Goal: Information Seeking & Learning: Learn about a topic

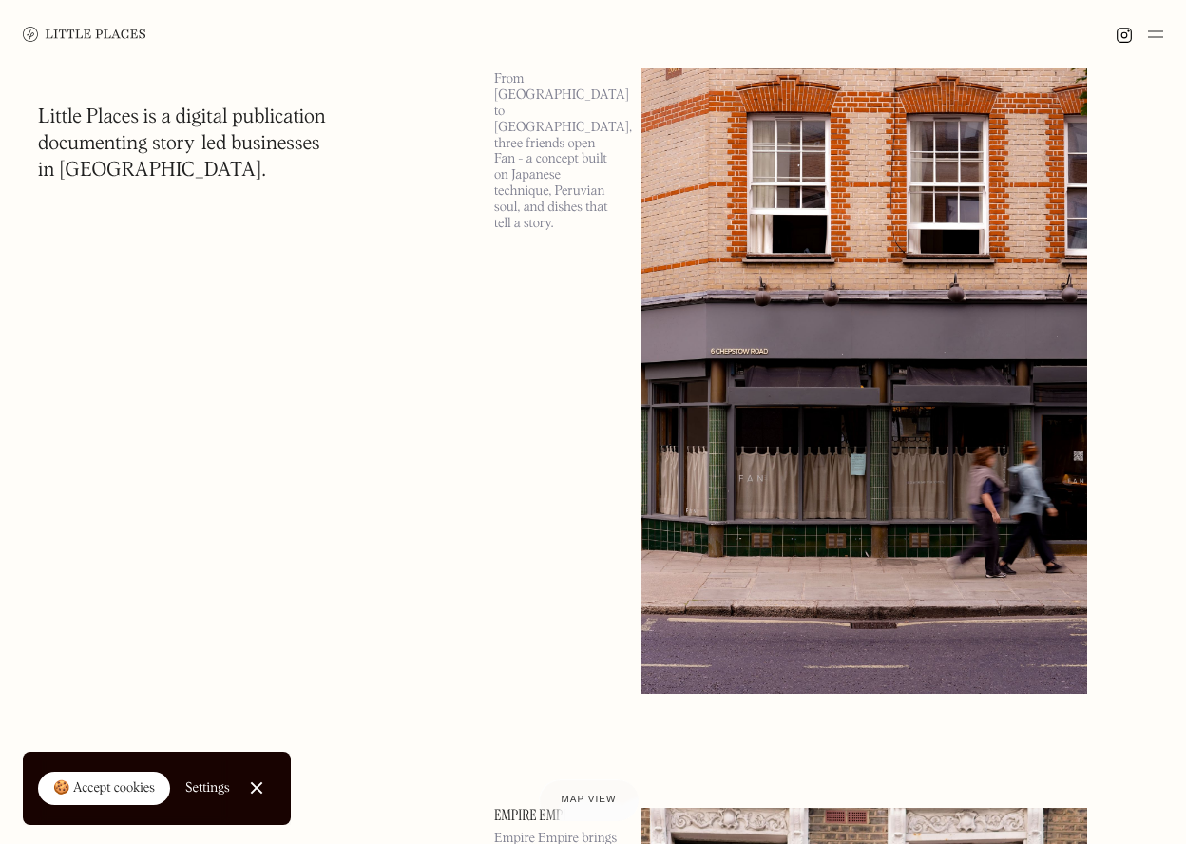
scroll to position [3896, 0]
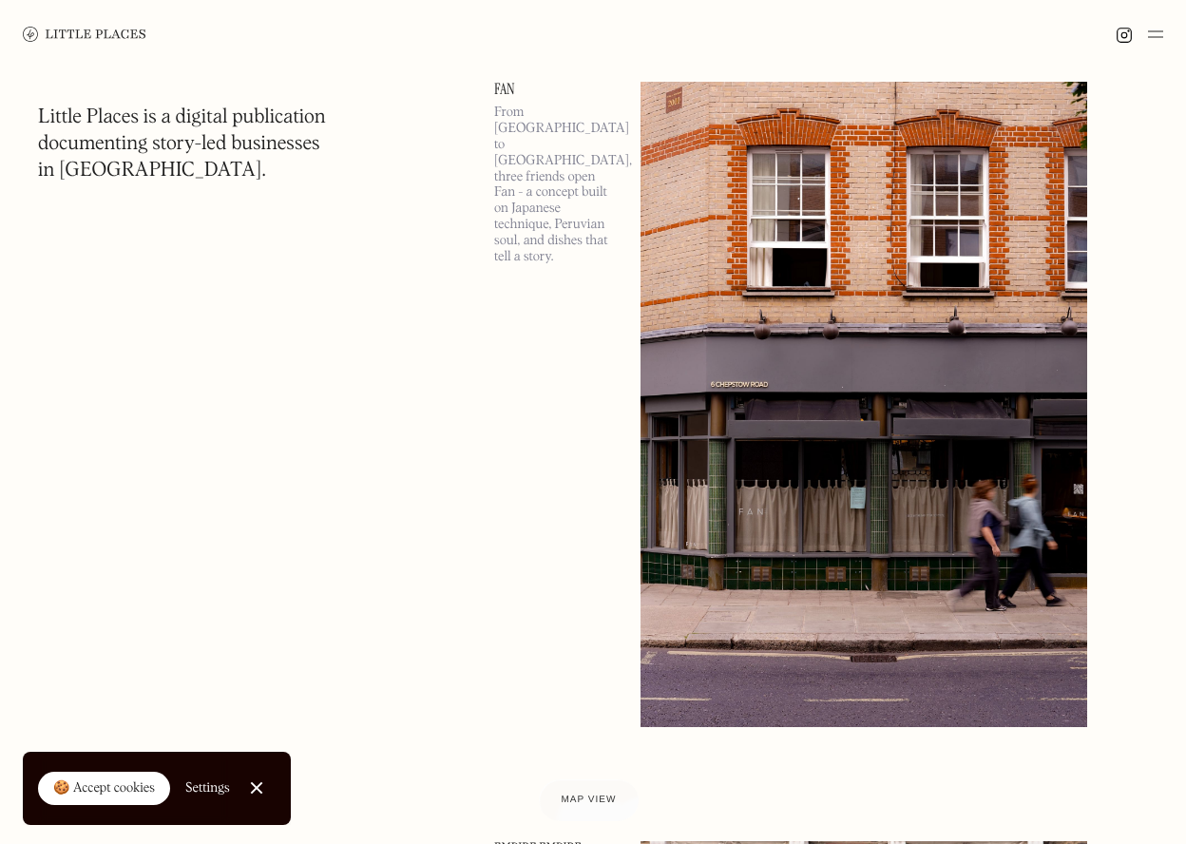
click at [925, 589] on img at bounding box center [863, 404] width 447 height 645
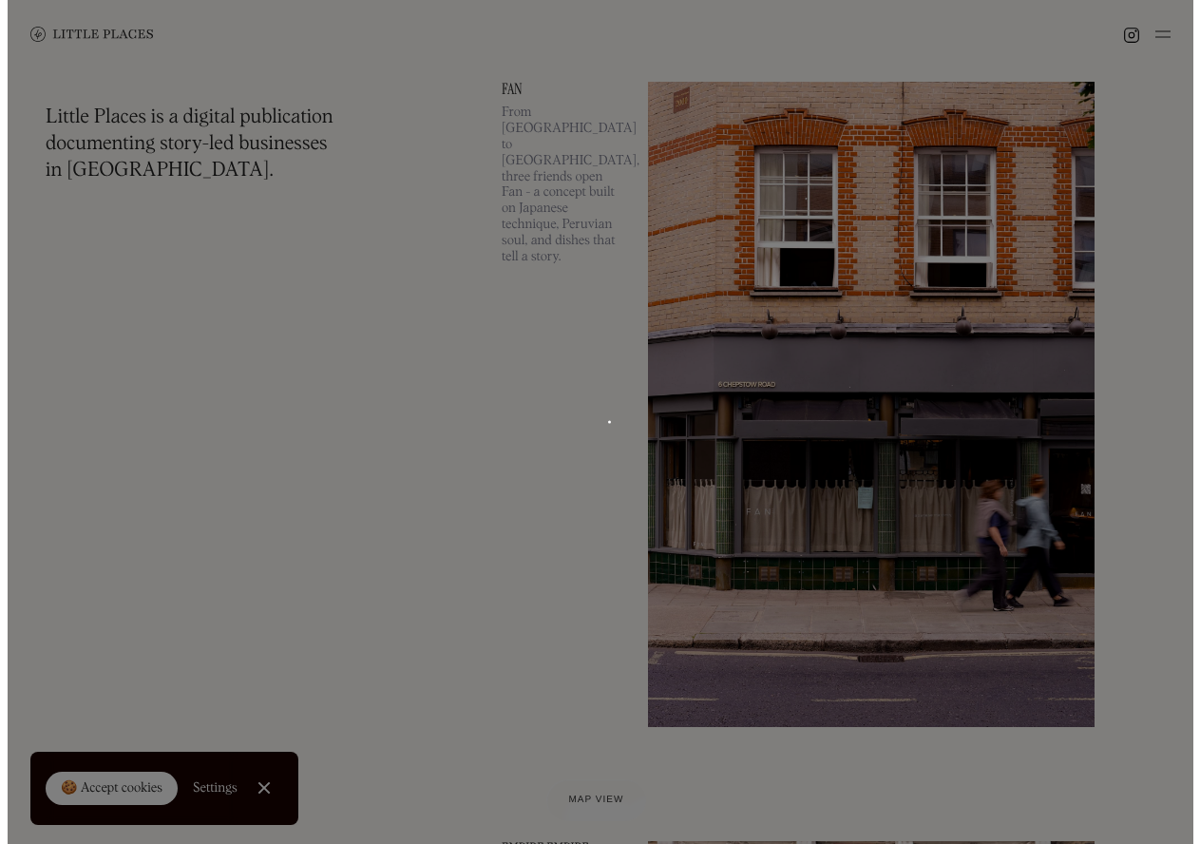
scroll to position [3999, 0]
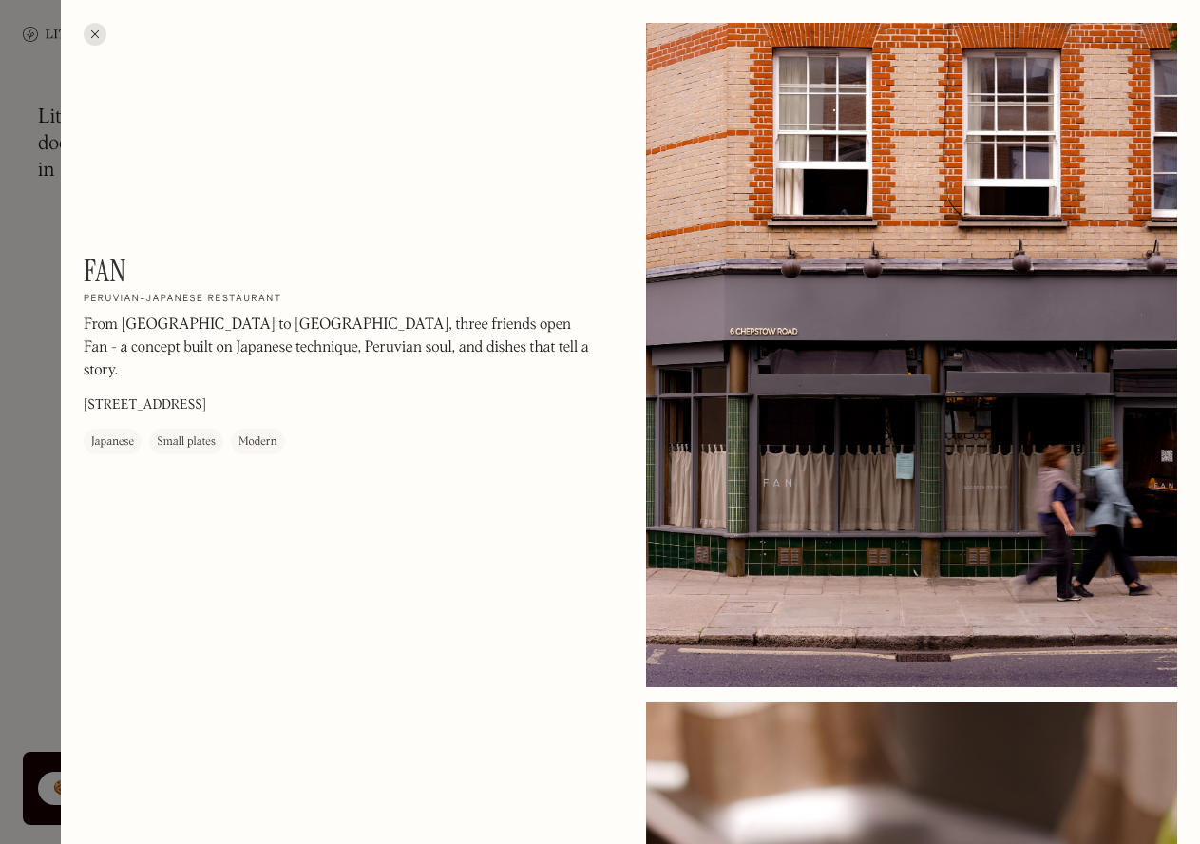
click at [243, 315] on p "From [GEOGRAPHIC_DATA] to [GEOGRAPHIC_DATA], three friends open Fan - a concept…" at bounding box center [340, 349] width 513 height 68
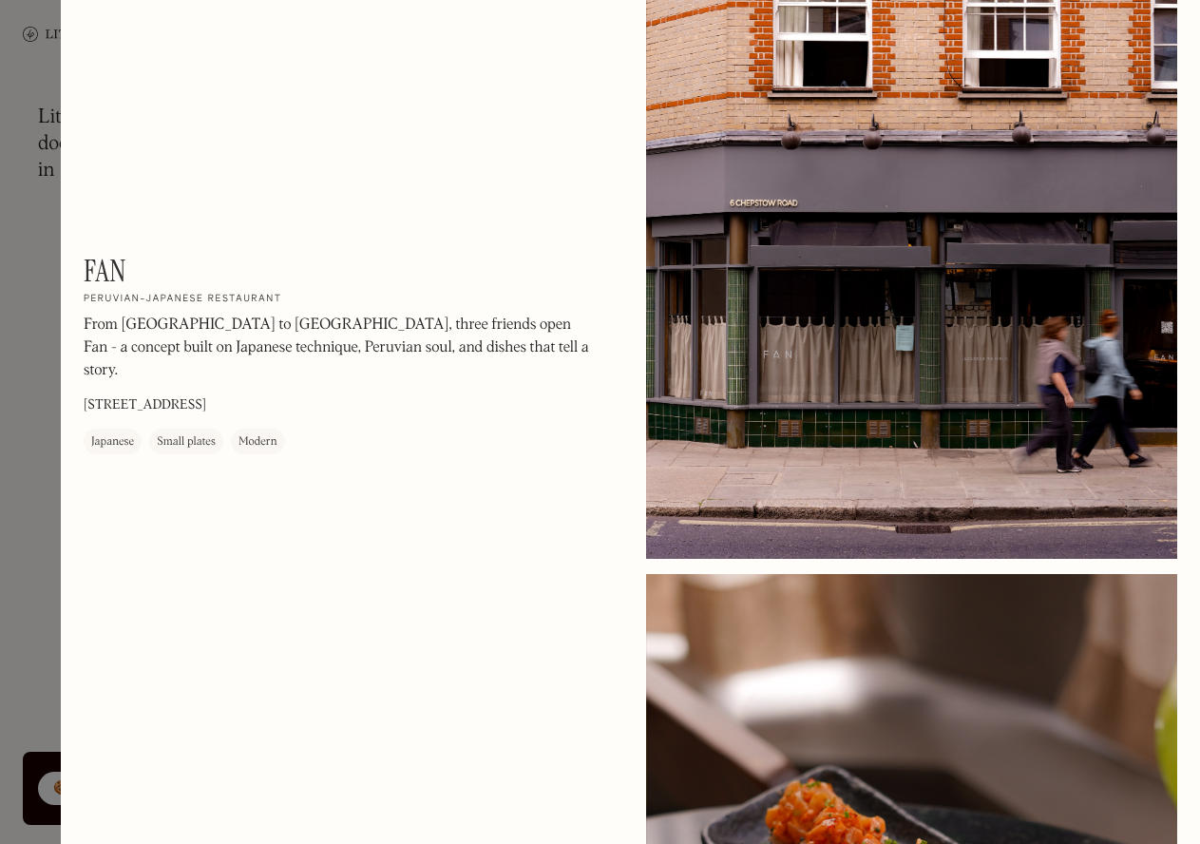
scroll to position [0, 0]
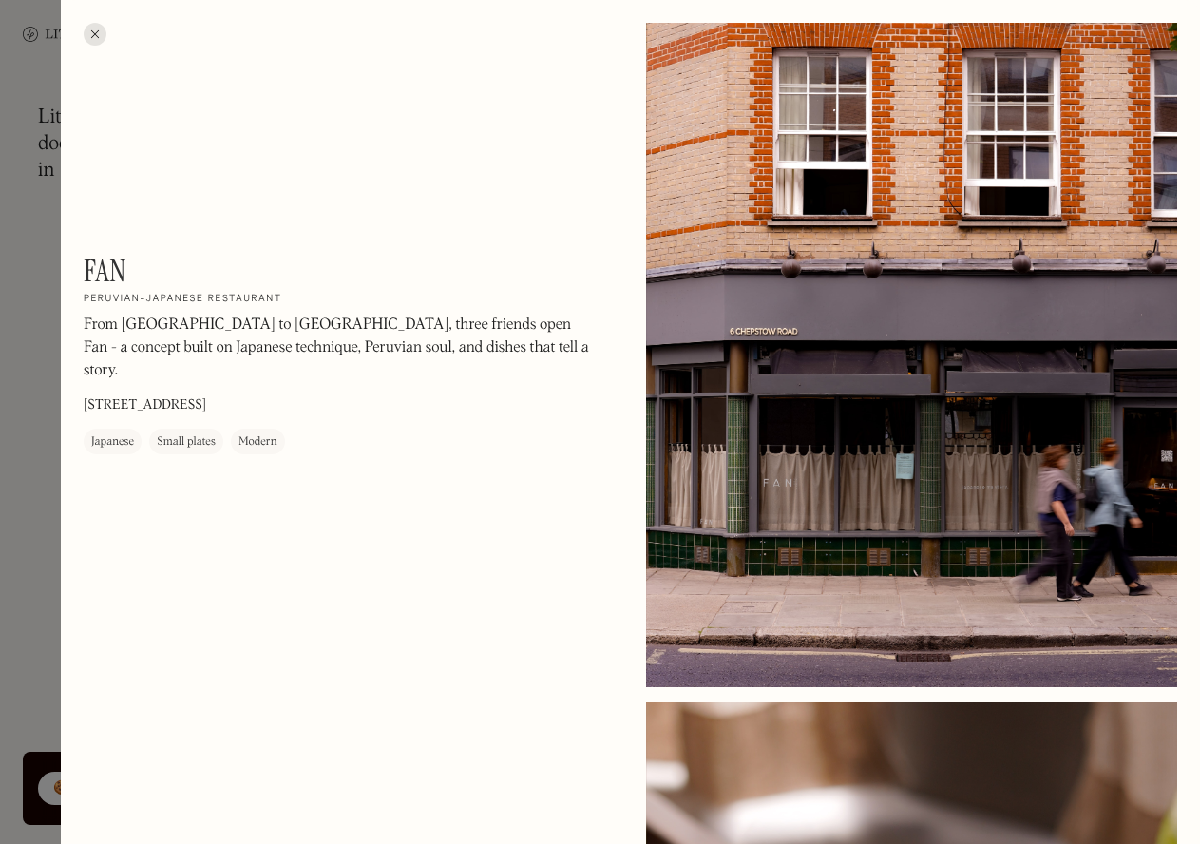
click at [86, 429] on div "Japanese" at bounding box center [113, 442] width 58 height 26
click at [720, 123] on div at bounding box center [912, 355] width 532 height 664
click at [100, 31] on div at bounding box center [95, 34] width 23 height 23
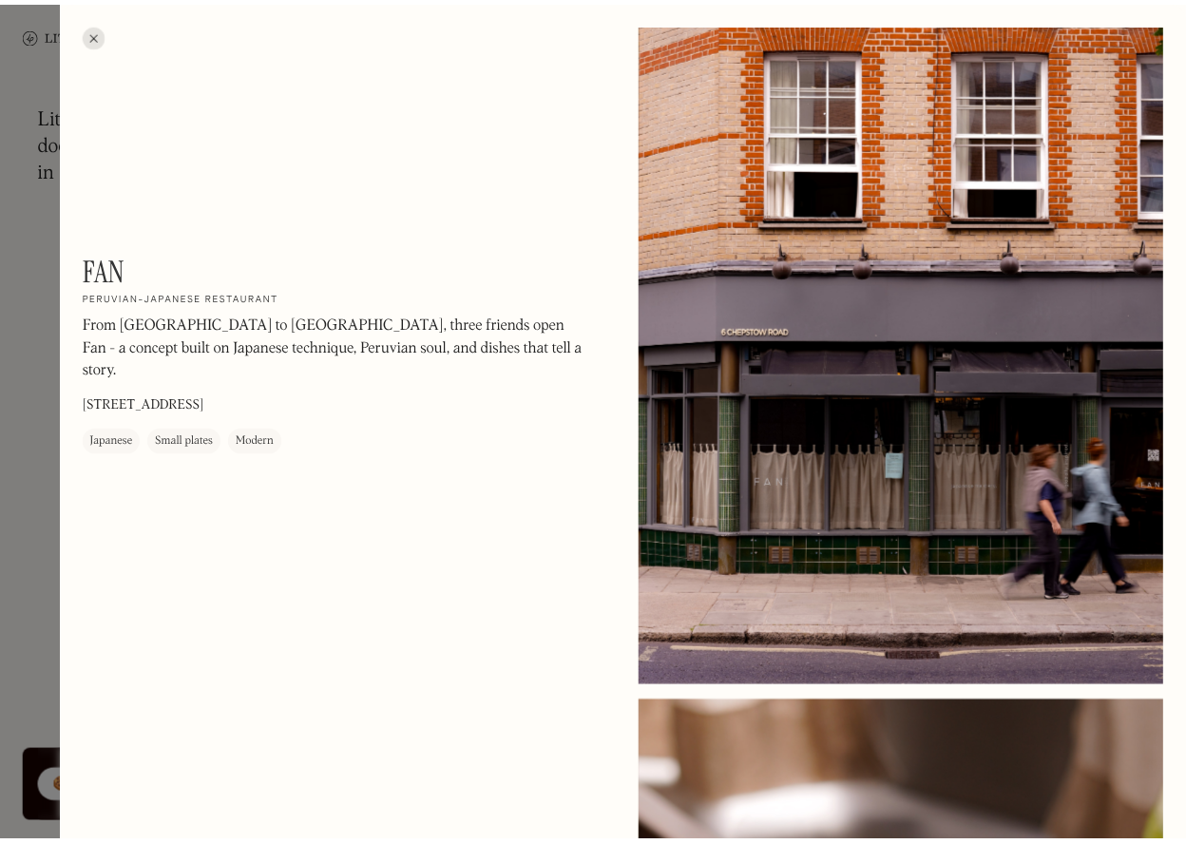
scroll to position [3896, 0]
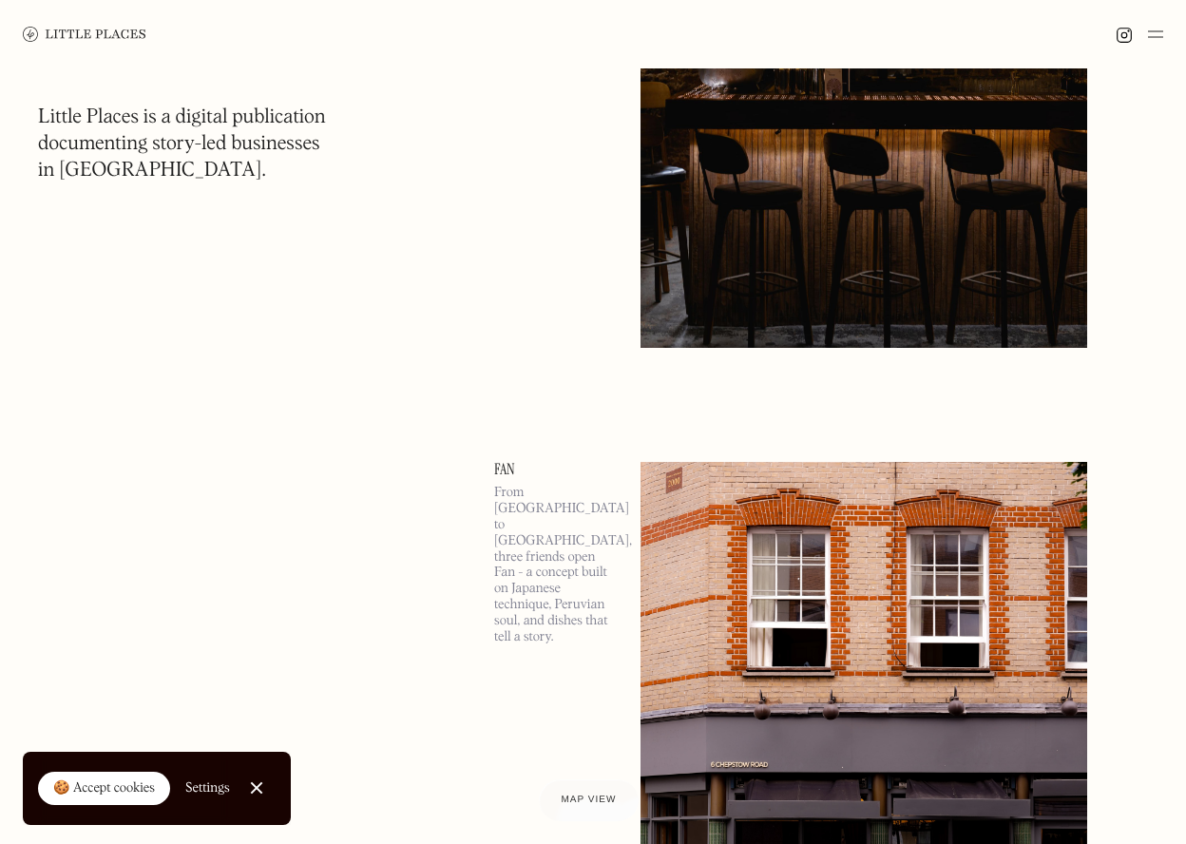
click at [835, 658] on img at bounding box center [863, 784] width 447 height 645
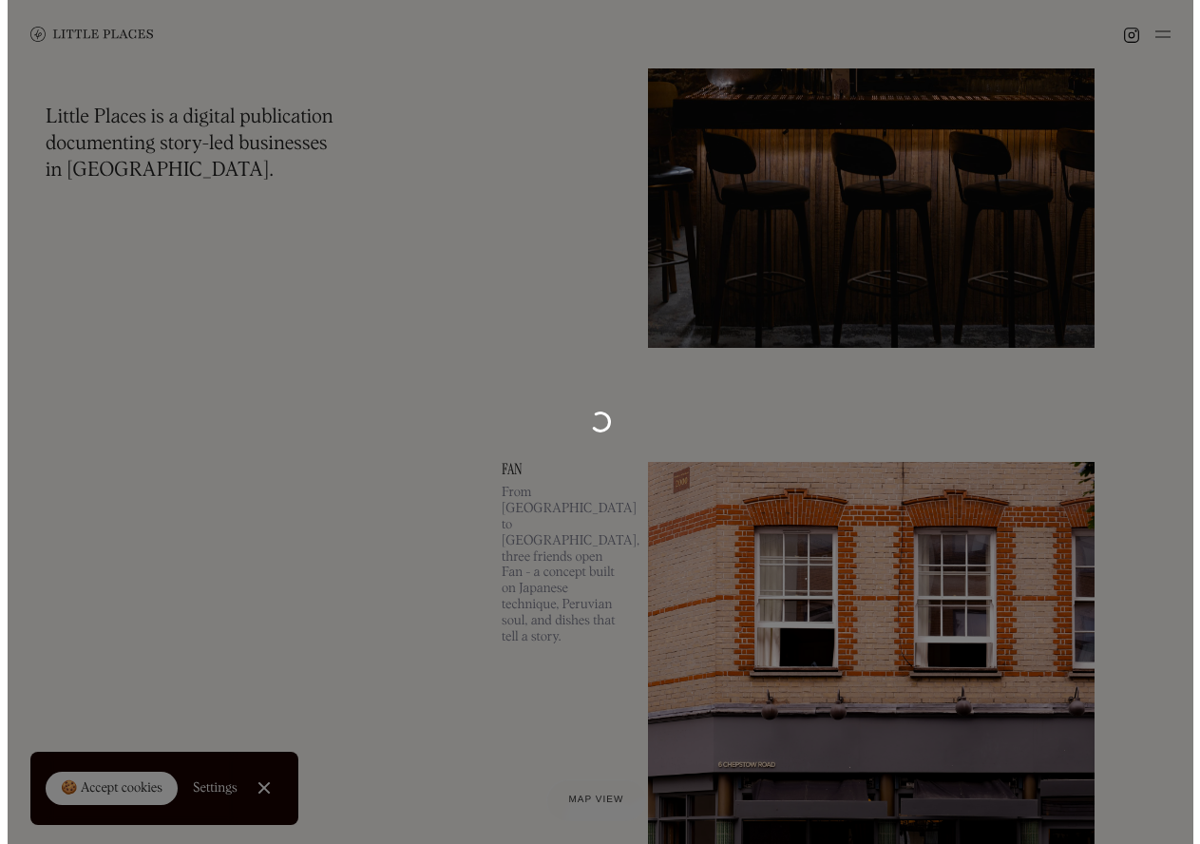
scroll to position [3598, 0]
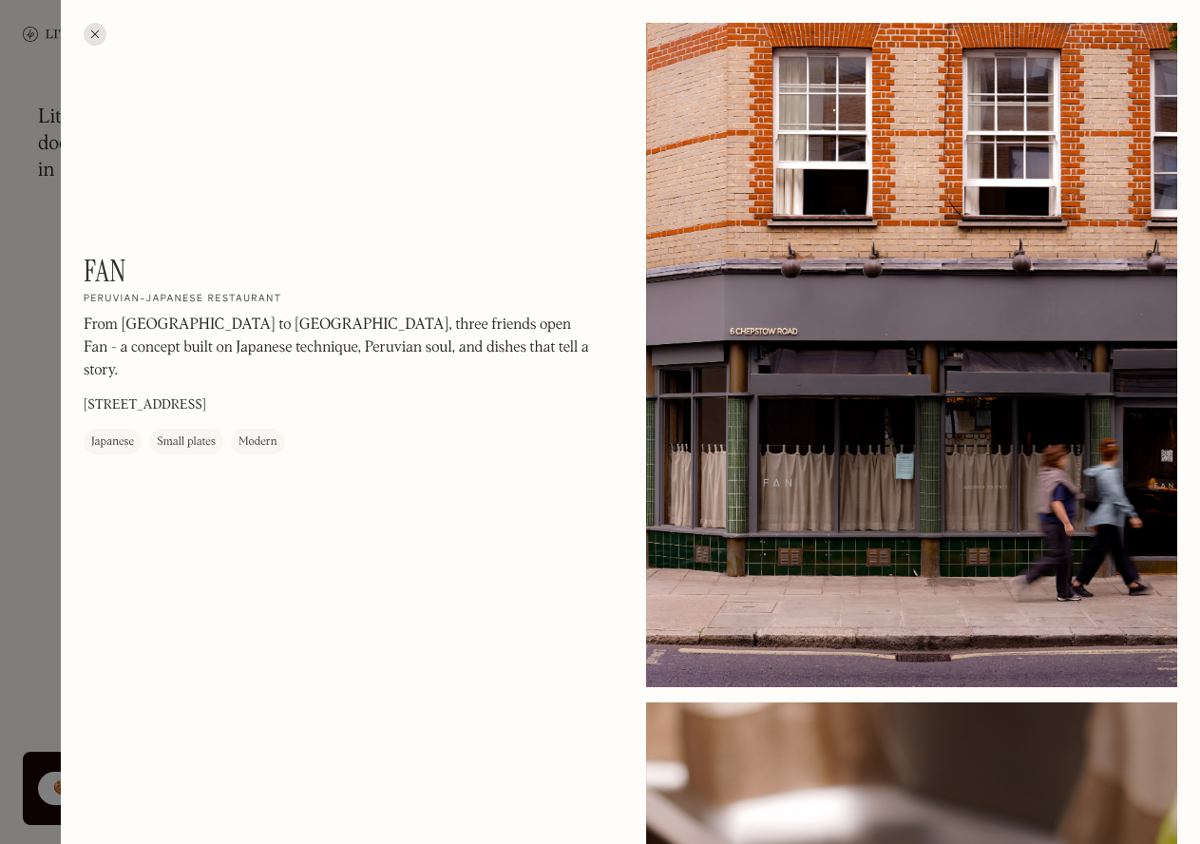
click at [333, 334] on p "From [GEOGRAPHIC_DATA] to [GEOGRAPHIC_DATA], three friends open Fan - a concept…" at bounding box center [340, 349] width 513 height 68
click at [213, 299] on h2 "Peruvian-Japanese restaurant" at bounding box center [183, 300] width 199 height 13
click at [102, 269] on h1 "Fan" at bounding box center [105, 271] width 43 height 36
click at [253, 351] on p "From [GEOGRAPHIC_DATA] to [GEOGRAPHIC_DATA], three friends open Fan - a concept…" at bounding box center [340, 349] width 513 height 68
drag, startPoint x: 559, startPoint y: 351, endPoint x: 676, endPoint y: 356, distance: 117.0
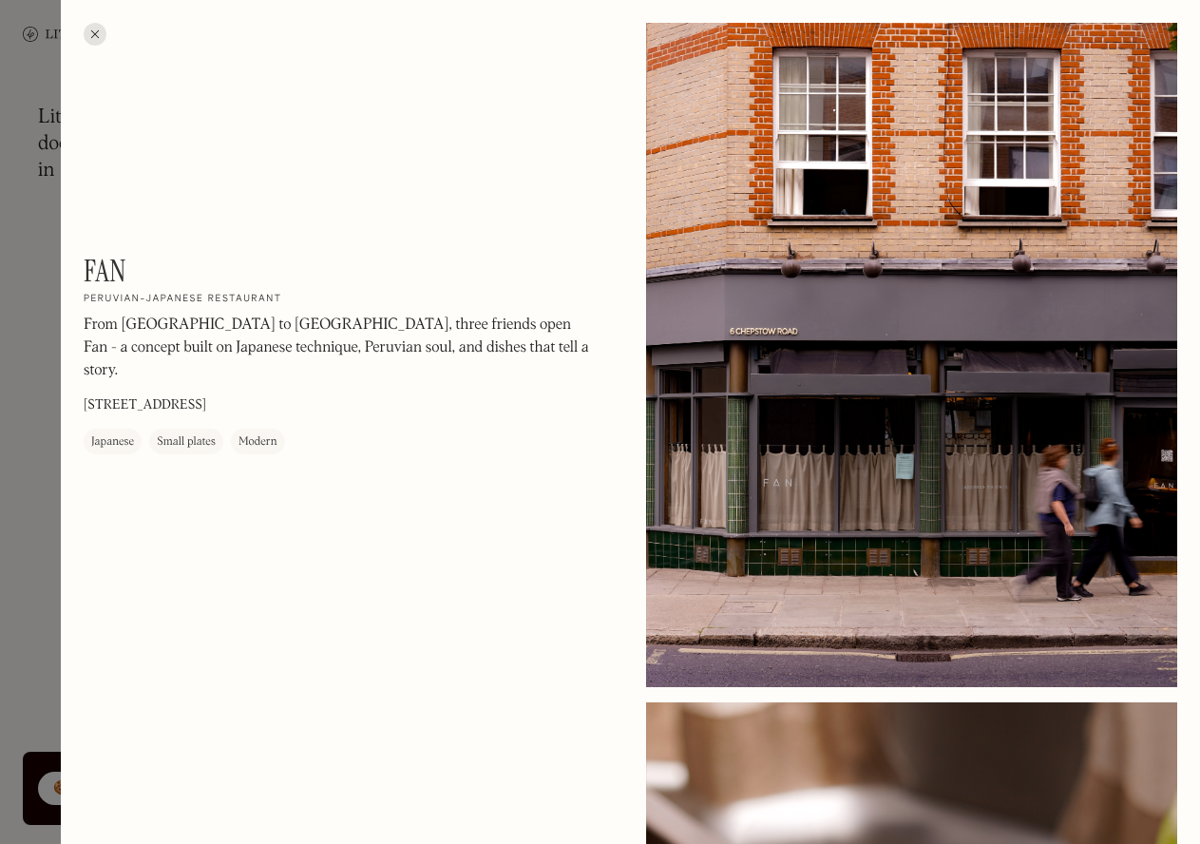
click at [584, 352] on p "From [GEOGRAPHIC_DATA] to [GEOGRAPHIC_DATA], three friends open Fan - a concept…" at bounding box center [340, 349] width 513 height 68
click at [945, 353] on div at bounding box center [912, 355] width 532 height 664
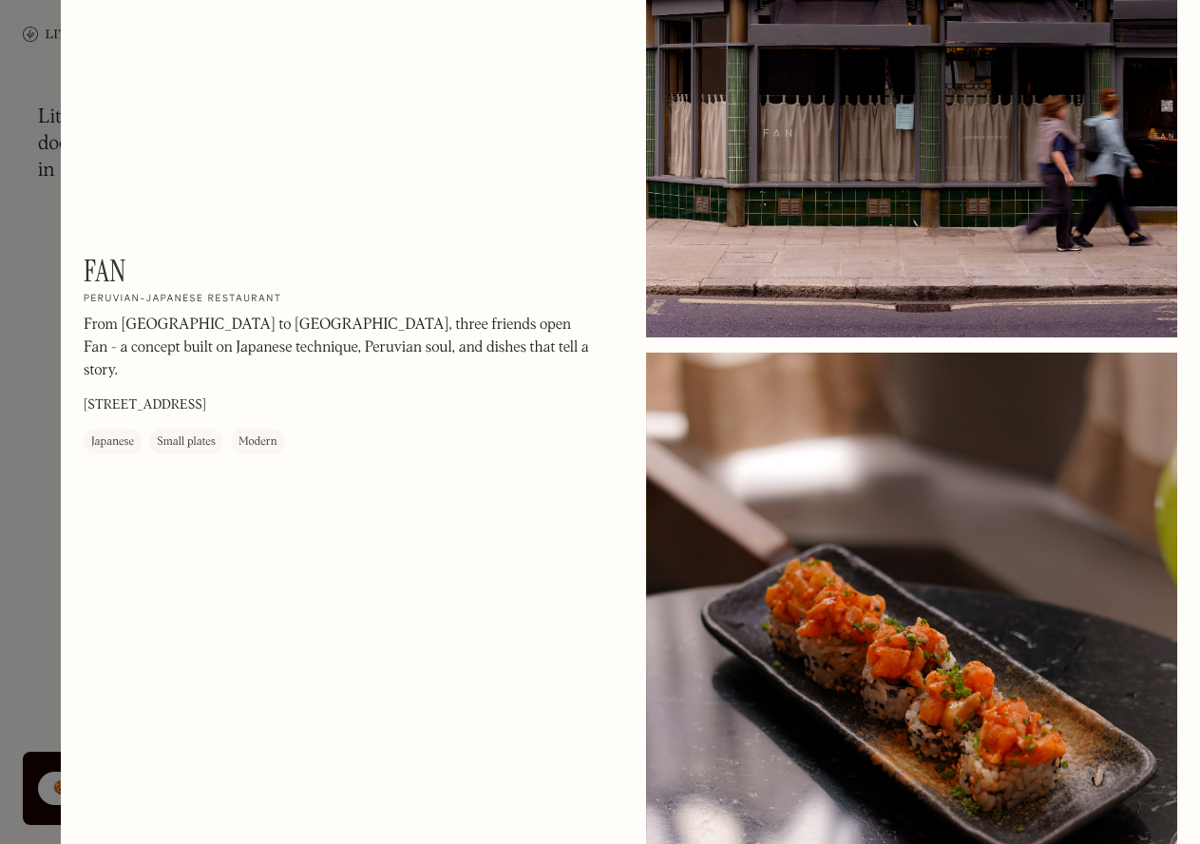
scroll to position [380, 0]
